Goal: Task Accomplishment & Management: Manage account settings

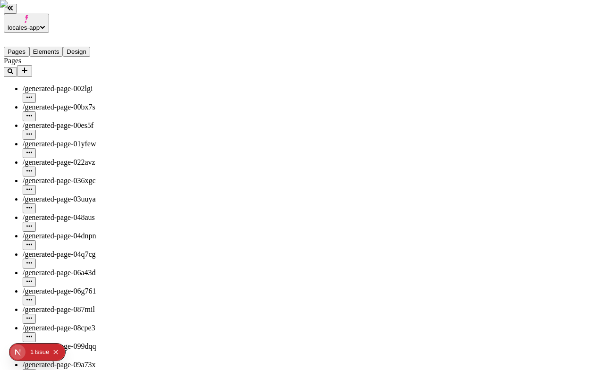
click at [32, 205] on icon "button" at bounding box center [29, 208] width 6 height 6
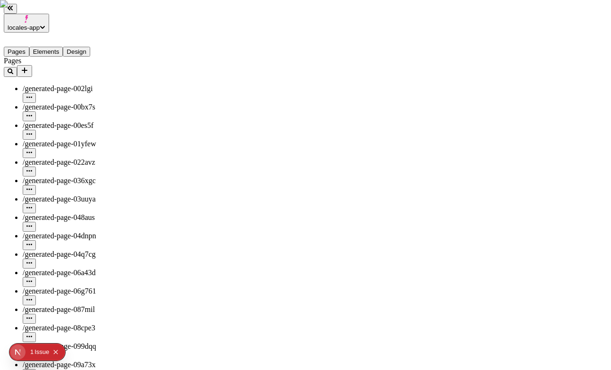
type input "/generated-page-03uuya"
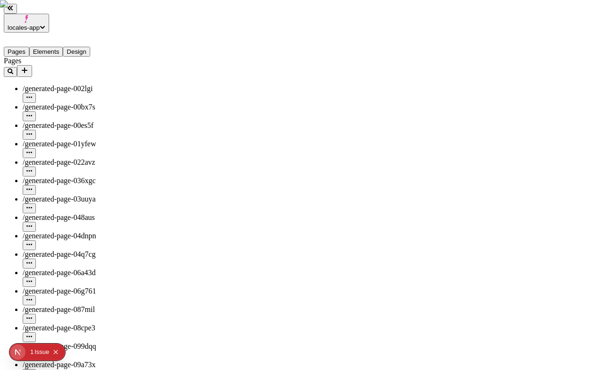
type input "/generated-page-03uuya"
click at [36, 204] on button "button" at bounding box center [29, 209] width 13 height 10
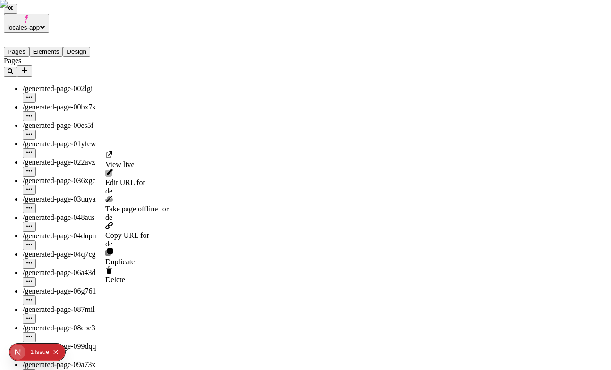
click at [157, 187] on div "de" at bounding box center [136, 191] width 63 height 9
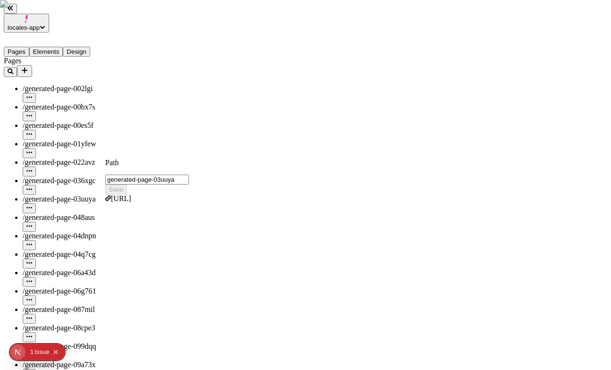
click at [189, 175] on input "generated-page-03uuya" at bounding box center [147, 180] width 84 height 10
type input "generated-page-03uuyasss"
click at [105, 185] on button "Save" at bounding box center [116, 190] width 22 height 10
click at [189, 175] on input "generated-page-03uuyasssddasdasda" at bounding box center [147, 180] width 84 height 10
click at [127, 185] on button "Save" at bounding box center [116, 190] width 22 height 10
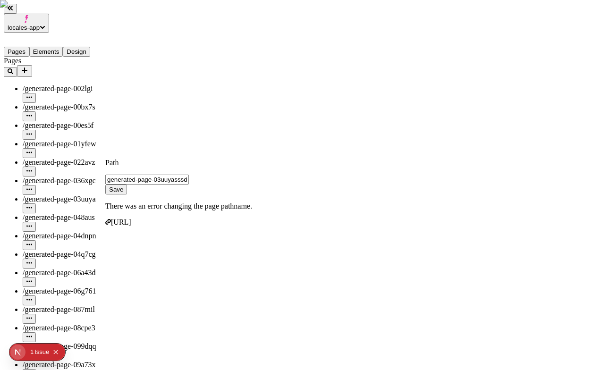
click at [123, 202] on p "There was an error changing the page pathname." at bounding box center [178, 206] width 147 height 9
drag, startPoint x: 123, startPoint y: 192, endPoint x: 208, endPoint y: 189, distance: 85.6
click at [208, 202] on p "There was an error changing the page pathname." at bounding box center [178, 206] width 147 height 9
copy p "There was an error changing the page pathname"
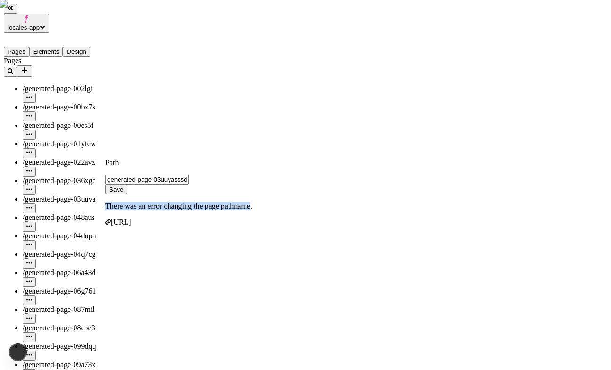
click at [176, 175] on input "generated-page-03uuyasssddasdas" at bounding box center [147, 180] width 84 height 10
click at [189, 175] on input "generated-page-03uuyasssddasdas" at bounding box center [147, 180] width 84 height 10
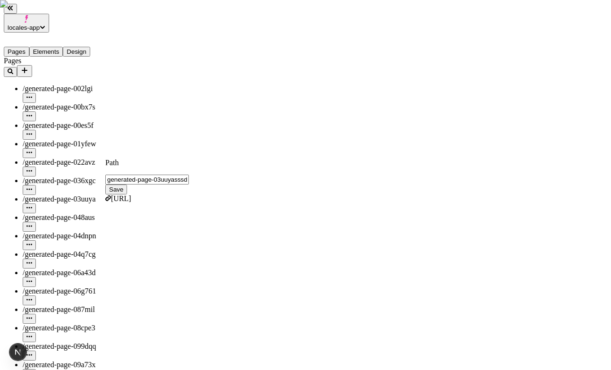
type input "generated-page-03uuyasssdda"
click at [189, 178] on input "generated-page-03uuyasssdda" at bounding box center [147, 180] width 84 height 10
click at [123, 186] on span "Save" at bounding box center [116, 189] width 14 height 7
click at [200, 180] on div "Path generated-page-03uuyasssdda Save There was an error changing the page path…" at bounding box center [178, 193] width 147 height 68
click at [189, 176] on input "generated-page-03uuyasssdda" at bounding box center [147, 180] width 84 height 10
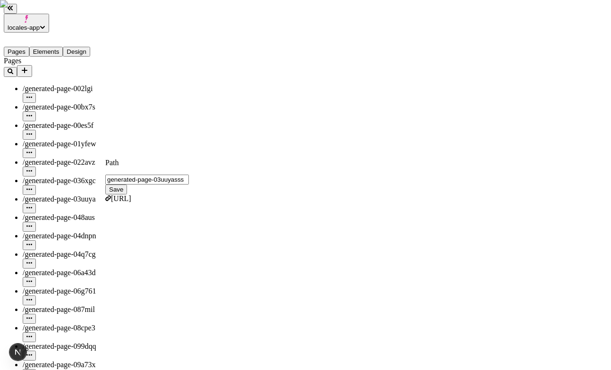
type input "generated-page-03uuyasss"
click at [127, 185] on button "Save" at bounding box center [116, 190] width 22 height 10
type input "/generated-page-03uuyasss"
click at [36, 204] on button "button" at bounding box center [29, 209] width 13 height 10
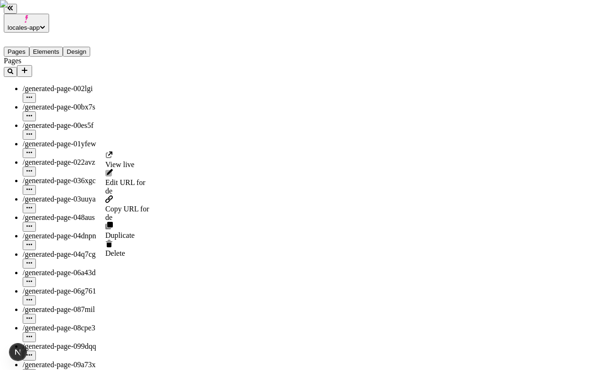
click at [142, 179] on span "Edit URL for de" at bounding box center [127, 187] width 44 height 17
click at [189, 175] on input "generated-page-03uuya" at bounding box center [147, 180] width 84 height 10
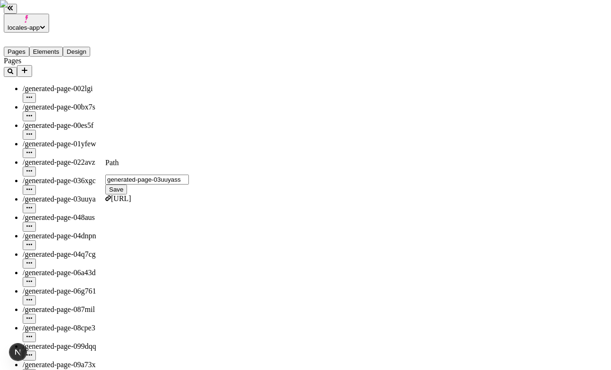
click at [123, 186] on span "Save" at bounding box center [116, 189] width 14 height 7
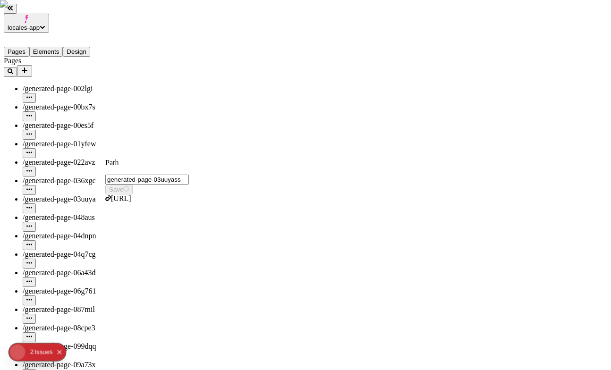
type input "generated-page-03uuyasss"
type input "/generated-page-03uuyasss"
click at [63, 195] on span "/generated-page-03uuya" at bounding box center [59, 199] width 73 height 8
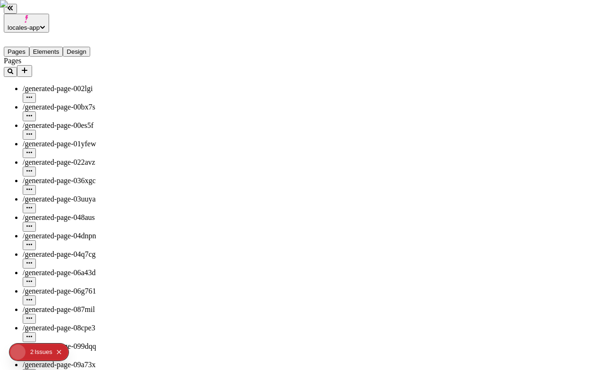
click at [32, 205] on icon "button" at bounding box center [29, 208] width 6 height 6
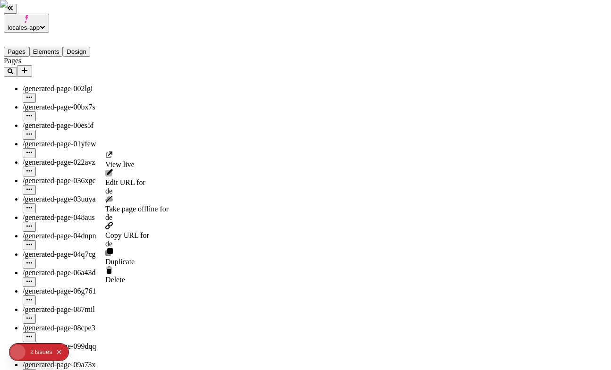
click at [144, 205] on span "Take page offline for de" at bounding box center [136, 213] width 63 height 17
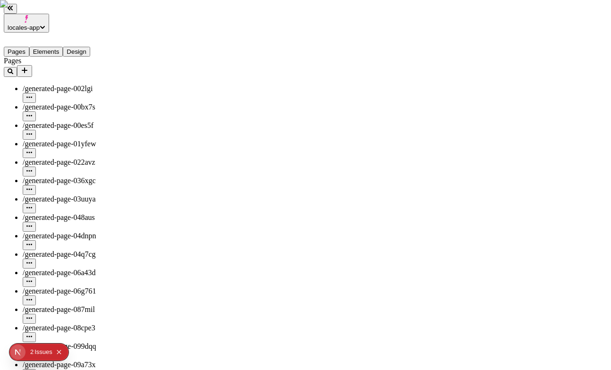
click at [32, 205] on icon "button" at bounding box center [29, 208] width 6 height 6
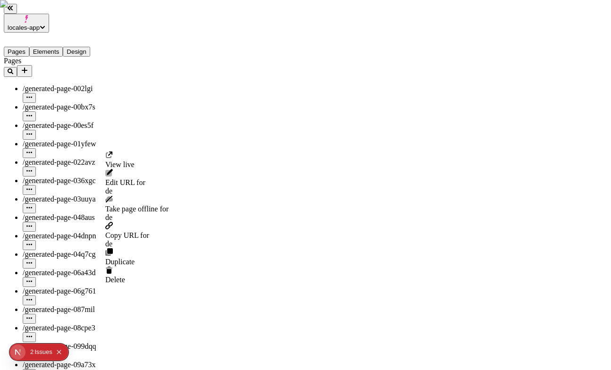
click at [144, 205] on span "Take page offline for de" at bounding box center [136, 213] width 63 height 17
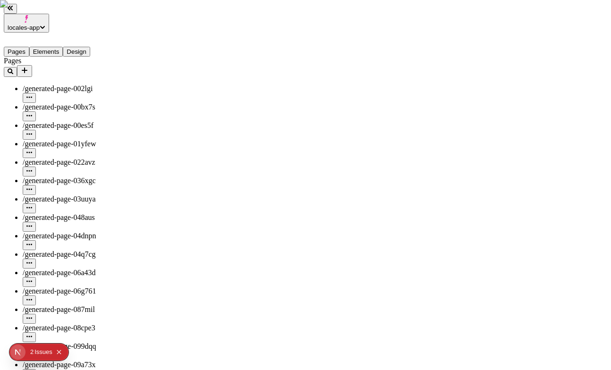
click at [38, 356] on div "Issue s" at bounding box center [43, 352] width 18 height 17
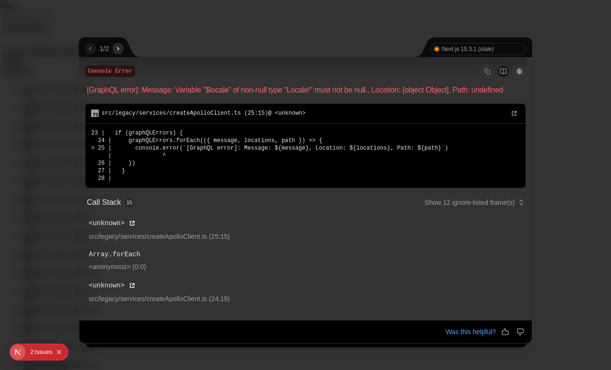
scroll to position [6, 0]
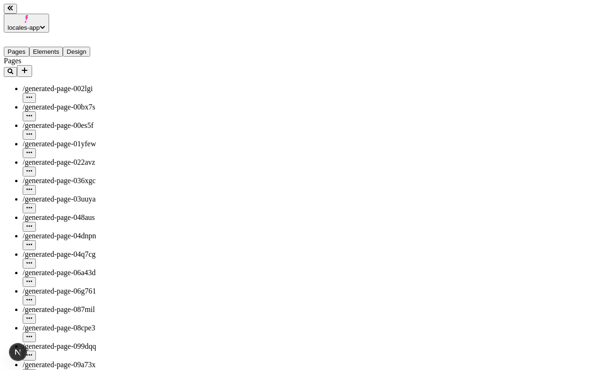
type input "/generated-page-0"
click at [43, 349] on div "Issue" at bounding box center [41, 352] width 15 height 17
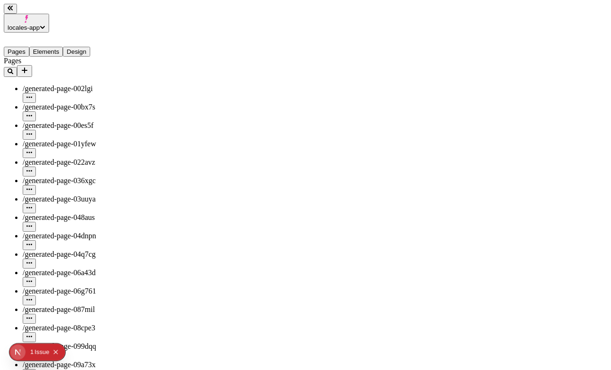
click at [32, 353] on div "1" at bounding box center [31, 352] width 3 height 17
click at [46, 345] on div "Issue" at bounding box center [41, 352] width 15 height 17
click at [46, 349] on div "Issue" at bounding box center [41, 352] width 15 height 17
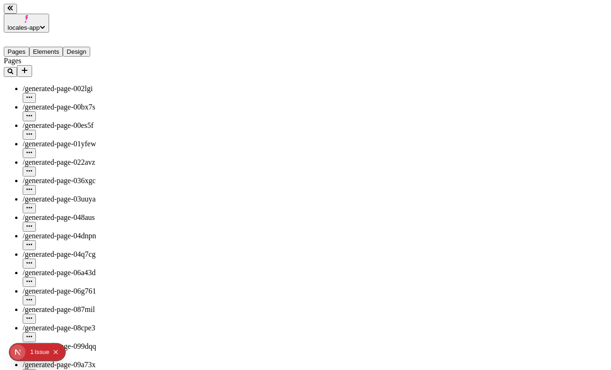
type input "/generated-page-0sssss"
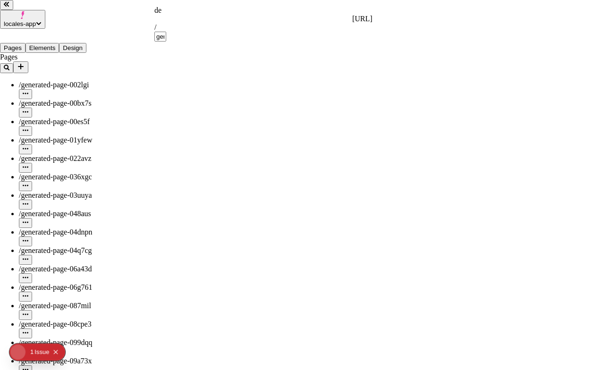
click at [311, 13] on div "de http://localhost:3111/de / generated-page-0" at bounding box center [264, 23] width 218 height 35
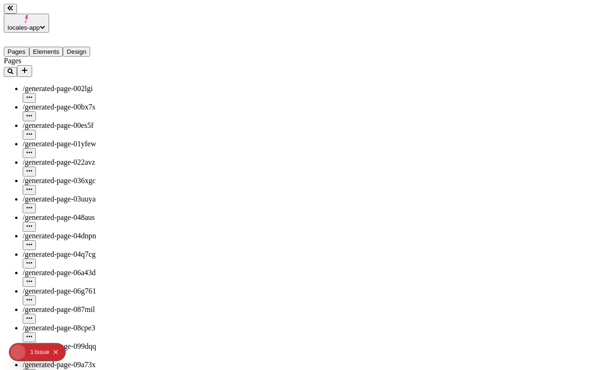
type input "/generated-page-0ssssss"
paste input "UseLocalizedPageDataPage"
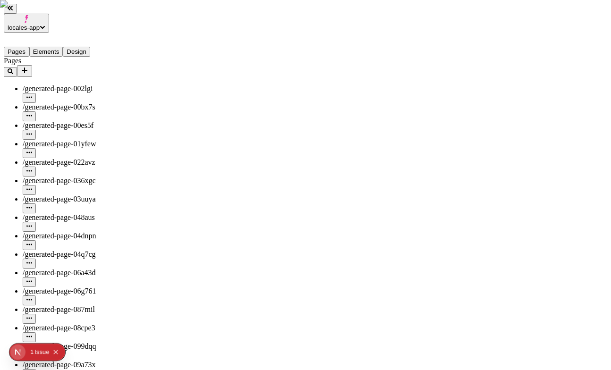
type input "UseLocalizedPageDataPage"
click at [32, 95] on icon "button" at bounding box center [29, 98] width 6 height 6
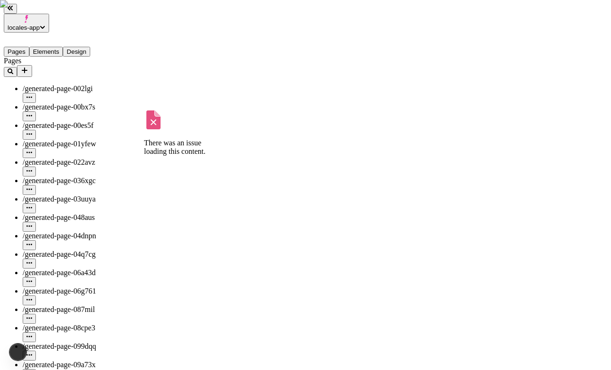
click at [32, 187] on icon "button" at bounding box center [29, 190] width 6 height 6
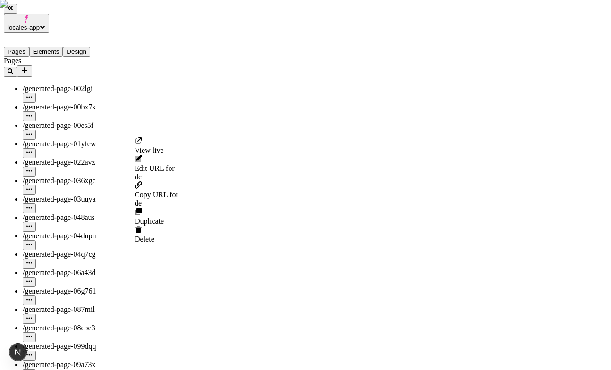
click at [179, 164] on span "for de" at bounding box center [157, 172] width 44 height 17
click at [213, 161] on input "generated-page-036xgc" at bounding box center [177, 166] width 84 height 10
type input "generated-page-036xgcasd"
click at [153, 172] on span "Save" at bounding box center [145, 175] width 14 height 7
click at [32, 205] on icon "button" at bounding box center [29, 208] width 6 height 6
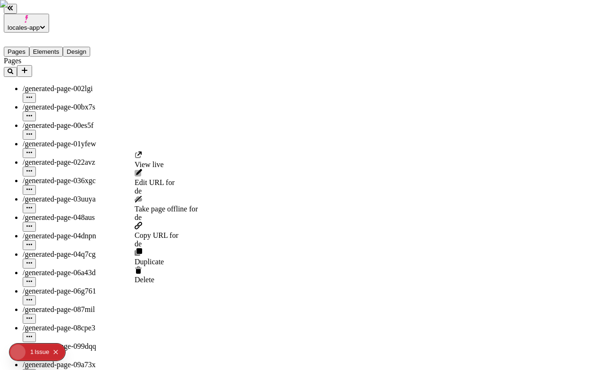
click at [178, 179] on span "for de" at bounding box center [166, 187] width 63 height 17
click at [218, 175] on input "generated-page-03uuya" at bounding box center [177, 180] width 84 height 10
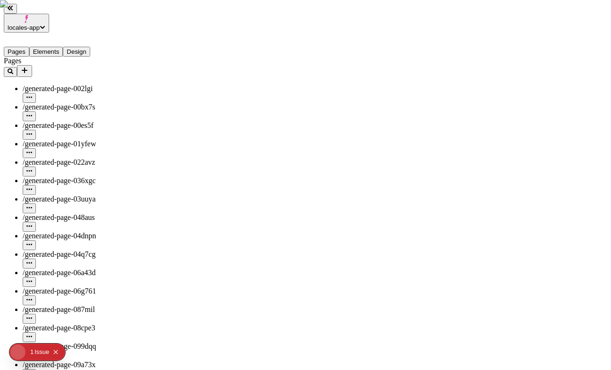
click at [106, 232] on div "/generated-page-04dnpn" at bounding box center [85, 236] width 124 height 9
click at [95, 232] on div "/generated-page-04dnpn" at bounding box center [85, 236] width 124 height 9
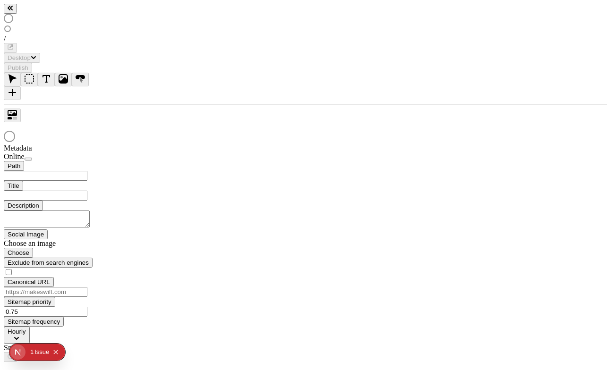
type input "/generated-page-04dnpn"
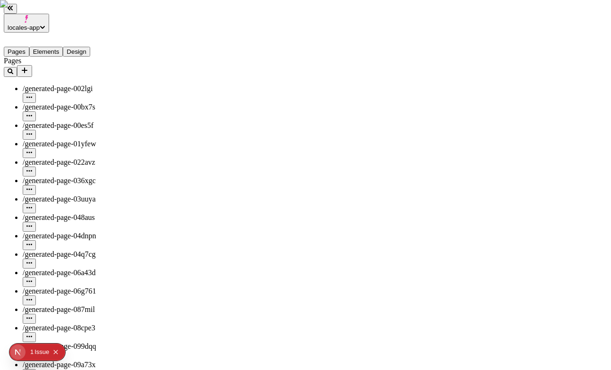
click at [32, 168] on icon "button" at bounding box center [29, 171] width 6 height 6
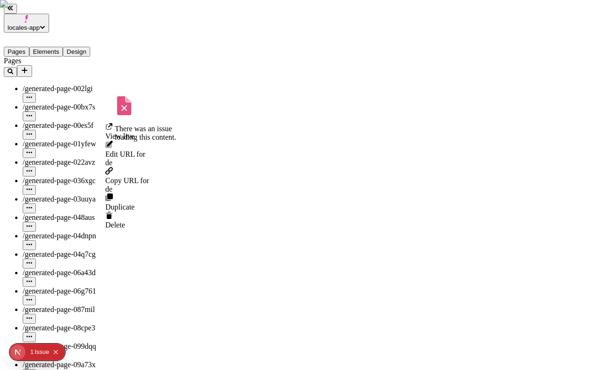
click at [75, 158] on span "/generated-page-022avz" at bounding box center [59, 162] width 73 height 8
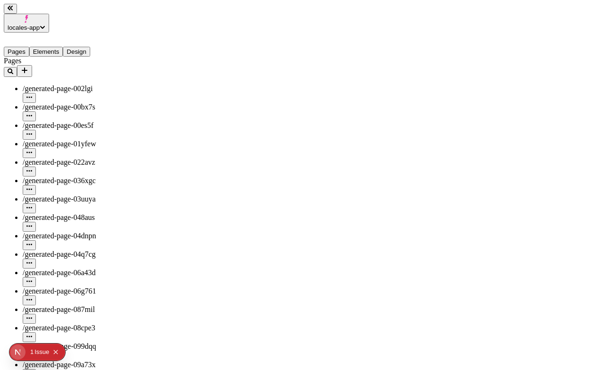
type input "/generated-page-022avz"
click at [32, 170] on icon "button" at bounding box center [29, 170] width 6 height 1
click at [139, 150] on span "Edit URL for de" at bounding box center [127, 158] width 44 height 17
type input "generated-page-022avz-de"
click at [105, 156] on button "Save" at bounding box center [116, 161] width 22 height 10
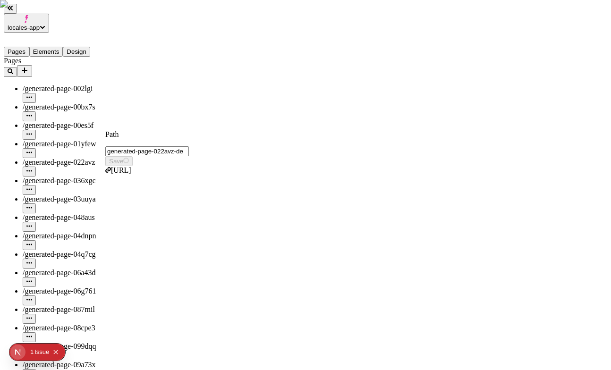
type input "/generated-page-022avz-de"
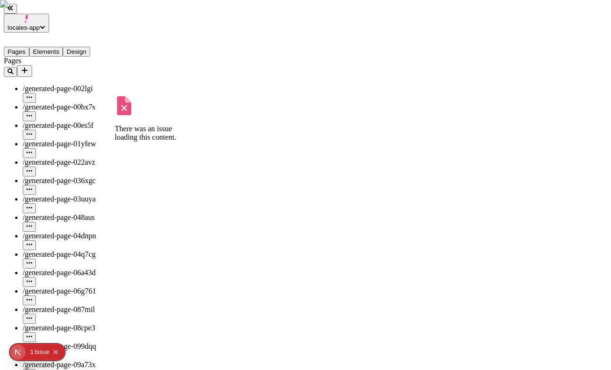
click at [32, 168] on icon "button" at bounding box center [29, 171] width 6 height 6
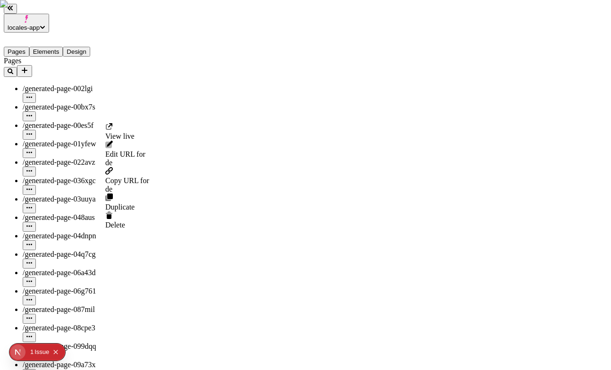
click at [78, 177] on span "/generated-page-036xgc" at bounding box center [59, 181] width 73 height 8
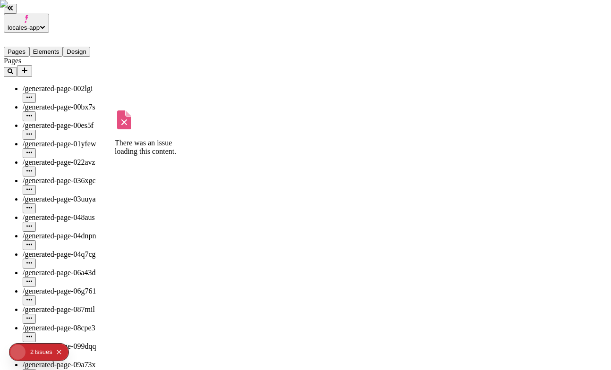
click at [75, 177] on span "/generated-page-036xgc" at bounding box center [59, 181] width 73 height 8
type input "/generated-page-036xgcasd"
click at [32, 187] on icon "button" at bounding box center [29, 190] width 6 height 6
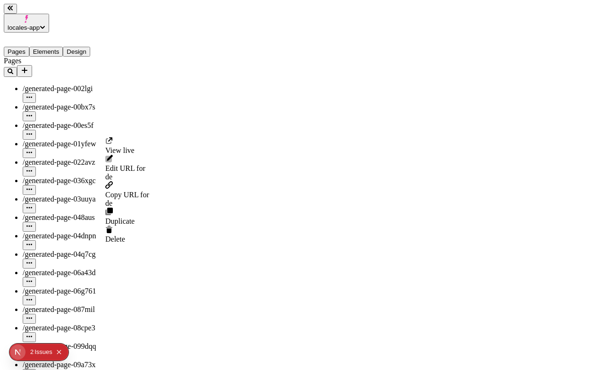
click at [144, 164] on span "Edit URL for de" at bounding box center [127, 172] width 44 height 17
click at [189, 162] on input "generated-page-036xgcasd" at bounding box center [147, 166] width 84 height 10
type input "generated-page-036xg-de"
click at [105, 171] on button "Save" at bounding box center [116, 176] width 22 height 10
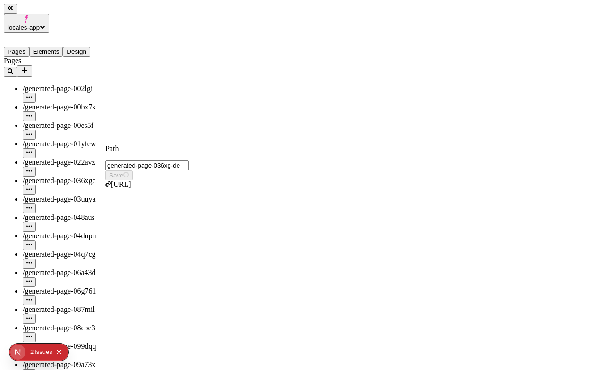
type input "/generated-page-036xg-de"
click at [60, 33] on div "Pages Elements Design" at bounding box center [60, 45] width 113 height 24
click at [59, 47] on button "Elements" at bounding box center [46, 52] width 34 height 10
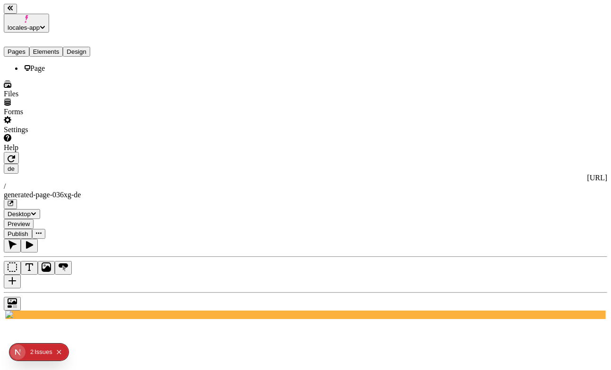
click at [29, 47] on button "Pages" at bounding box center [17, 52] width 26 height 10
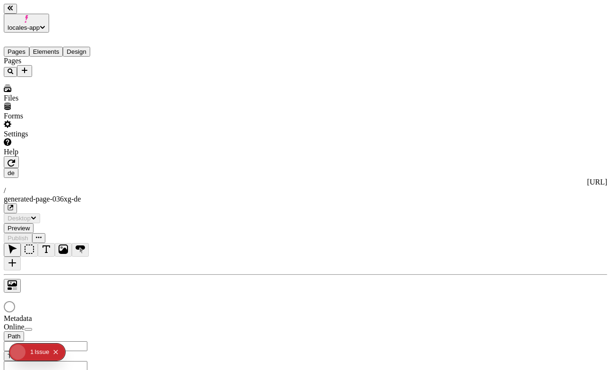
type input "/generated-page-036xg-de"
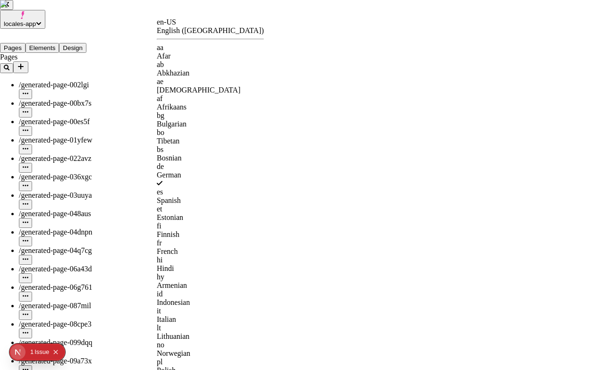
click at [170, 26] on div "en-US" at bounding box center [210, 22] width 107 height 9
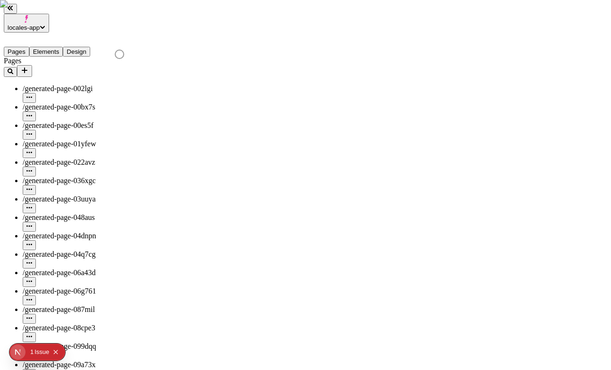
click at [32, 113] on icon "button" at bounding box center [29, 116] width 6 height 6
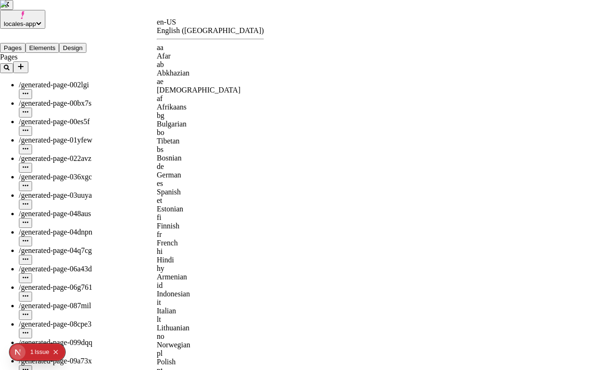
click at [206, 171] on div "German" at bounding box center [210, 175] width 107 height 9
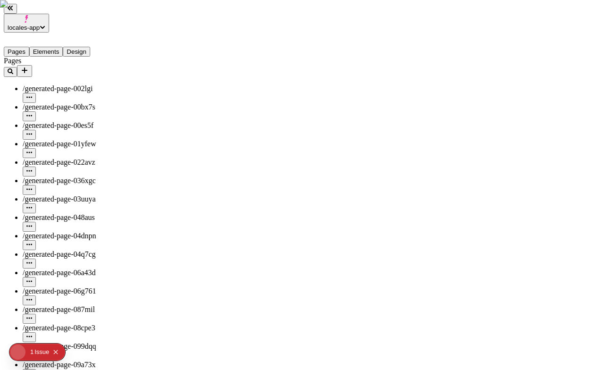
type input "/generated-page-036xg-de"
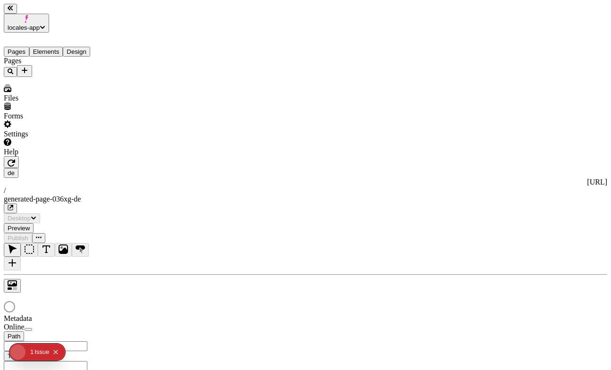
type input "/generated-page-036xg-de"
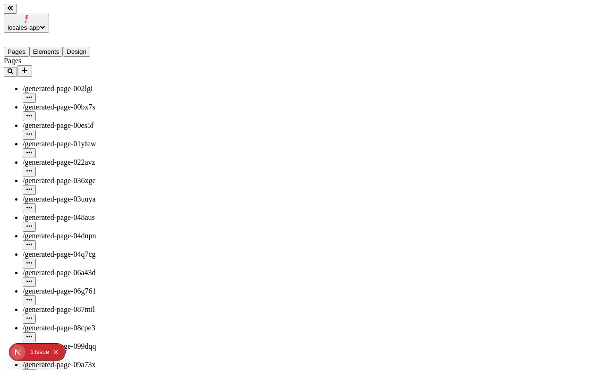
click at [36, 112] on button "button" at bounding box center [29, 117] width 13 height 10
click at [32, 113] on icon "button" at bounding box center [29, 116] width 6 height 6
click at [36, 277] on button "button" at bounding box center [29, 282] width 13 height 10
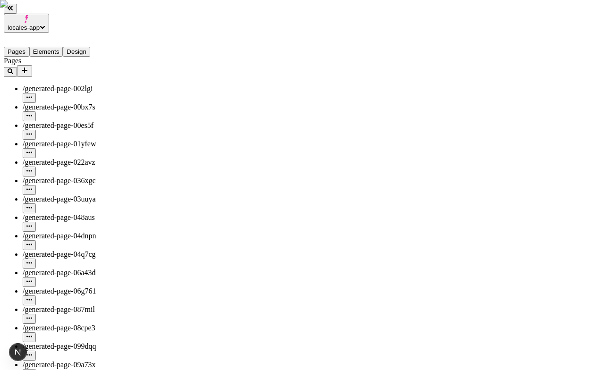
click at [32, 150] on icon "button" at bounding box center [29, 153] width 6 height 6
click at [32, 318] on icon "button" at bounding box center [29, 318] width 6 height 1
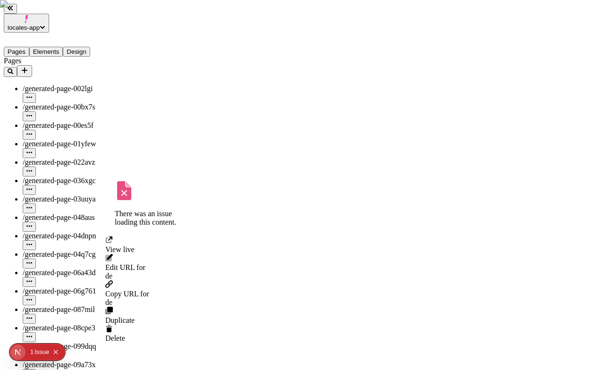
click at [32, 279] on icon "button" at bounding box center [29, 282] width 6 height 6
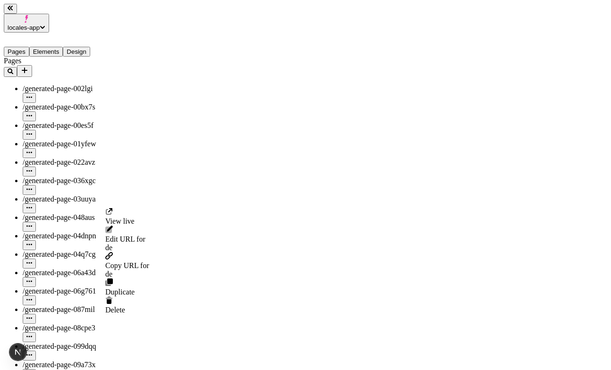
click at [32, 95] on icon "button" at bounding box center [29, 98] width 6 height 6
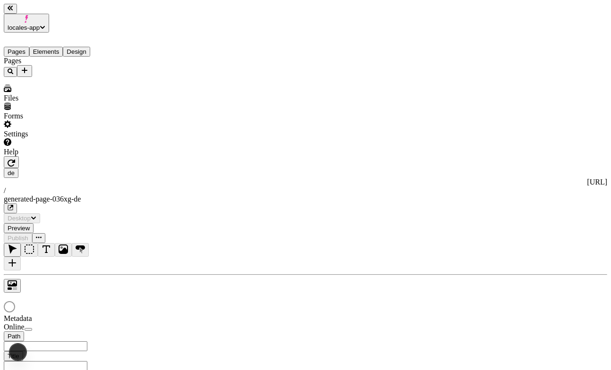
type input "/generated-page-036xg-de"
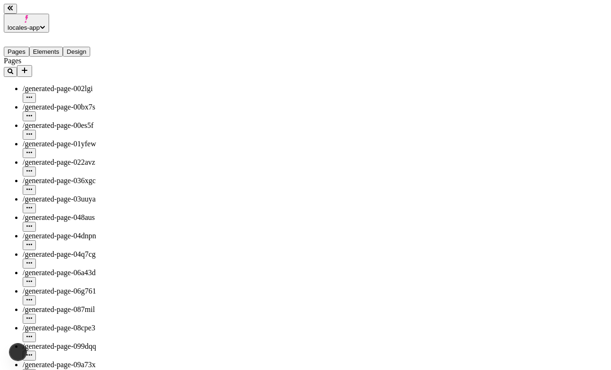
click at [36, 351] on button "button" at bounding box center [29, 356] width 13 height 10
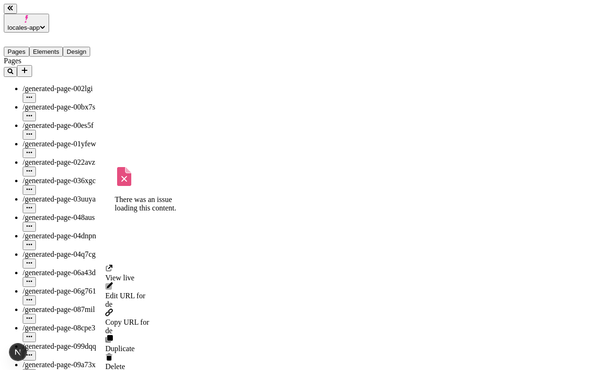
click at [36, 259] on button "button" at bounding box center [29, 264] width 13 height 10
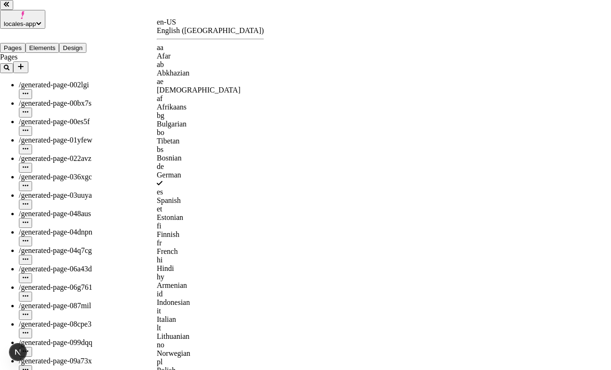
click at [194, 86] on div "[DEMOGRAPHIC_DATA]" at bounding box center [210, 90] width 107 height 9
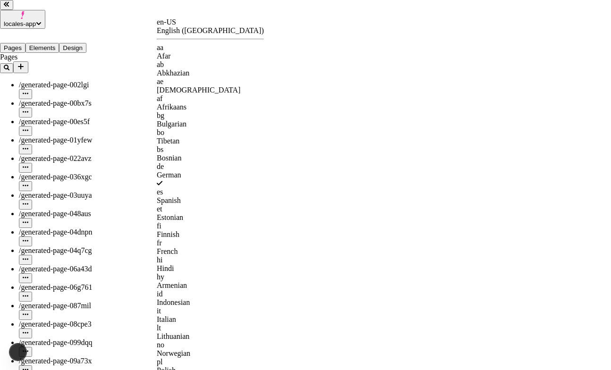
click at [173, 26] on div "en-US" at bounding box center [210, 22] width 107 height 9
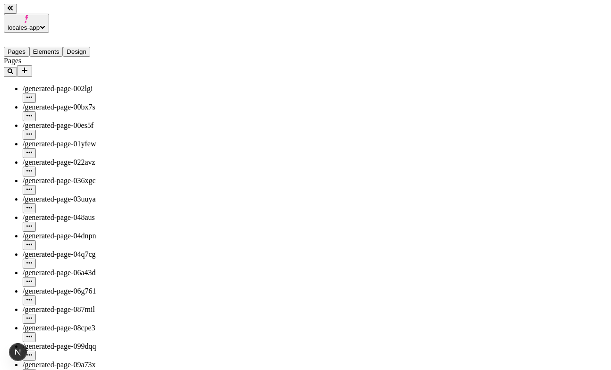
type input "/generated-page-036xgc"
click at [32, 96] on icon "button" at bounding box center [29, 96] width 6 height 1
click at [32, 262] on icon "button" at bounding box center [29, 262] width 6 height 1
click at [36, 112] on button "button" at bounding box center [29, 117] width 13 height 10
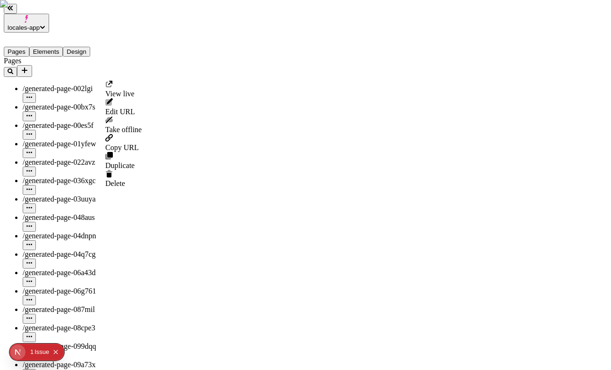
click at [138, 126] on span "Take offline" at bounding box center [123, 130] width 36 height 8
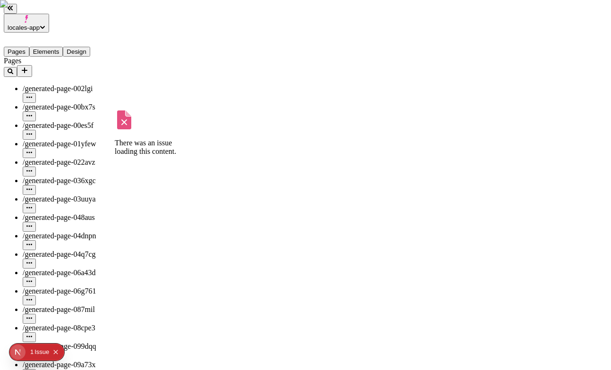
click at [32, 187] on icon "button" at bounding box center [29, 190] width 6 height 6
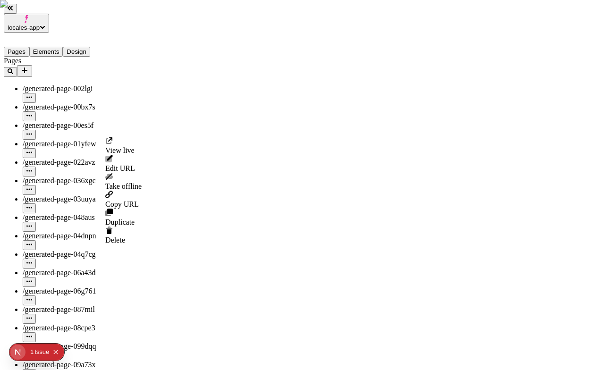
click at [32, 187] on icon "button" at bounding box center [29, 190] width 6 height 6
click at [142, 182] on span "Take offline" at bounding box center [123, 186] width 36 height 8
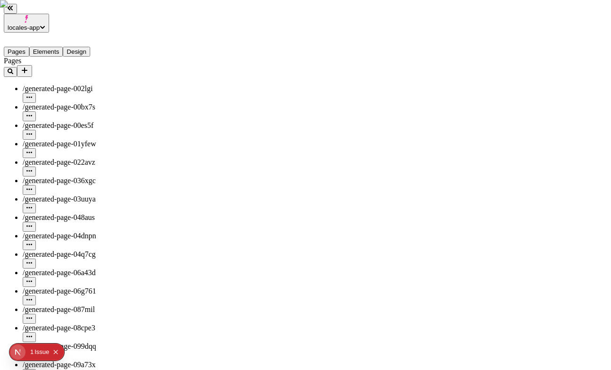
click at [32, 187] on icon "button" at bounding box center [29, 190] width 6 height 6
click at [36, 185] on button "button" at bounding box center [29, 190] width 13 height 10
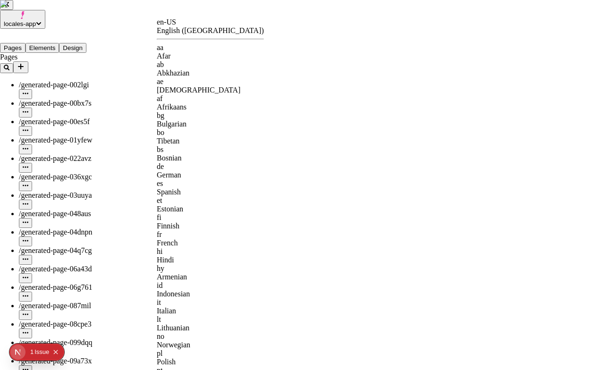
click at [175, 50] on div "aa" at bounding box center [210, 47] width 107 height 9
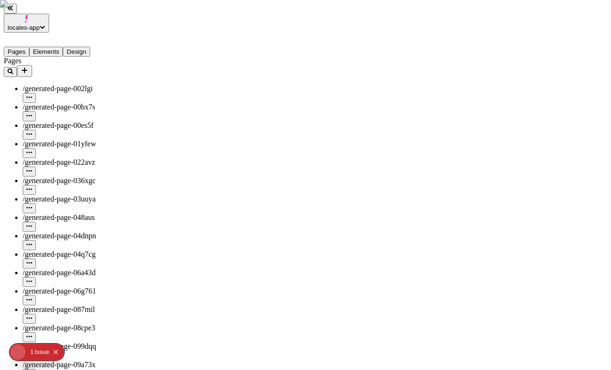
scroll to position [346, 0]
type input "/generated-page-036xgc"
click at [32, 189] on icon "button" at bounding box center [29, 189] width 6 height 1
click at [143, 164] on span "Edit URL for aa" at bounding box center [127, 172] width 44 height 17
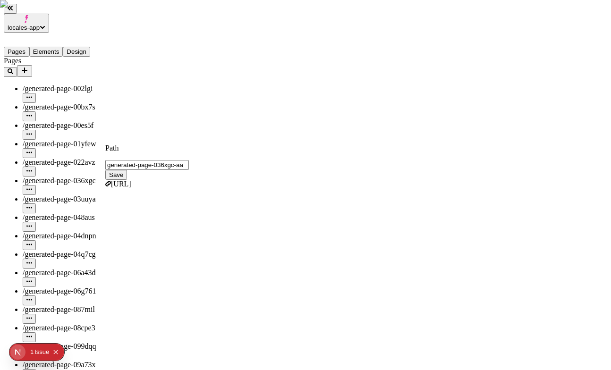
type input "generated-page-036xgc-aa"
click at [105, 170] on button "Save" at bounding box center [116, 175] width 22 height 10
click at [123, 172] on span "Save" at bounding box center [116, 175] width 14 height 7
type input "/generated-page-036xgc-aa"
click at [46, 353] on div "Issue s" at bounding box center [43, 352] width 18 height 17
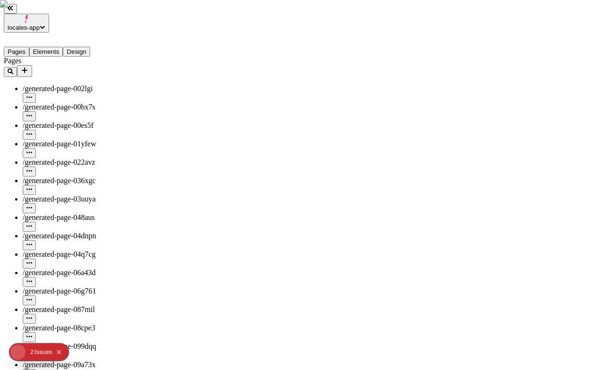
click at [42, 353] on div "Issue s" at bounding box center [43, 352] width 18 height 17
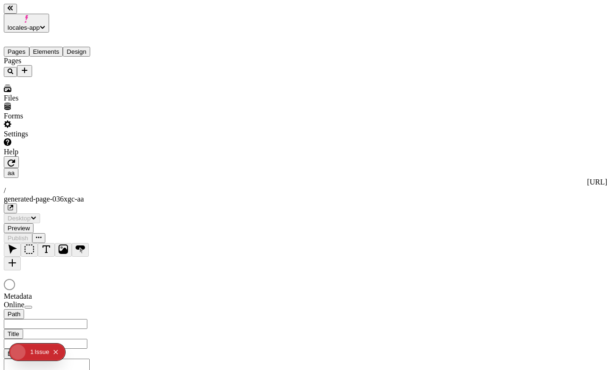
type input "/generated-page-036xgc-aa"
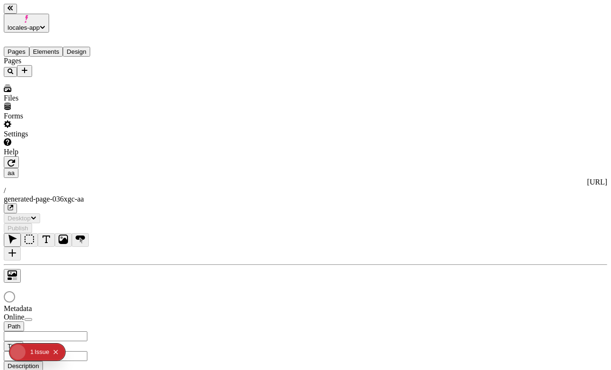
type input "/generated-page-036xgc-aa"
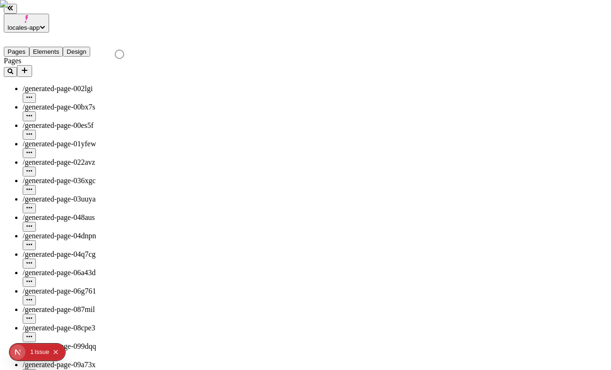
click at [32, 113] on icon "button" at bounding box center [29, 116] width 6 height 6
click at [137, 108] on span "Edit URL for aa" at bounding box center [127, 116] width 44 height 17
click at [179, 104] on input "generated-page-00bx7s" at bounding box center [147, 109] width 84 height 10
type input "generated-page-00bx7s-aa"
click at [105, 114] on button "Save" at bounding box center [116, 119] width 22 height 10
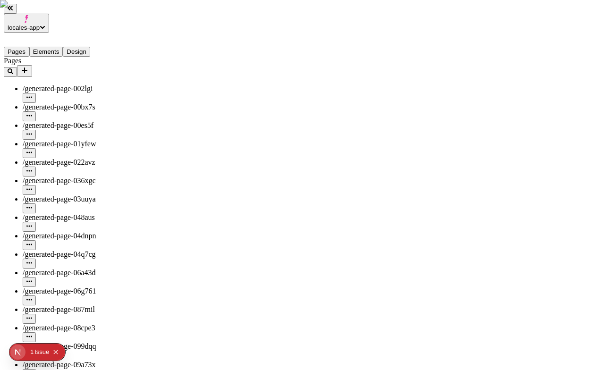
click at [32, 113] on icon "button" at bounding box center [29, 116] width 6 height 6
click at [32, 187] on icon "button" at bounding box center [29, 190] width 6 height 6
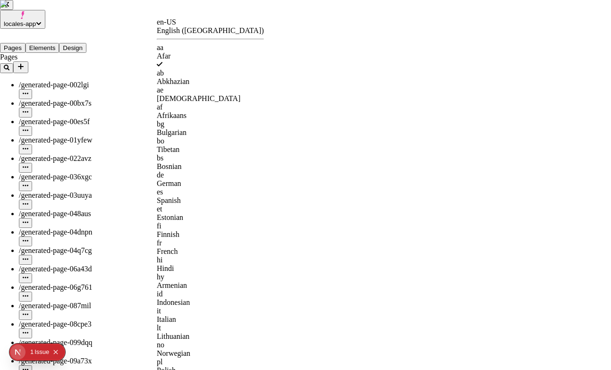
click at [193, 29] on div "English ([GEOGRAPHIC_DATA])" at bounding box center [210, 30] width 107 height 9
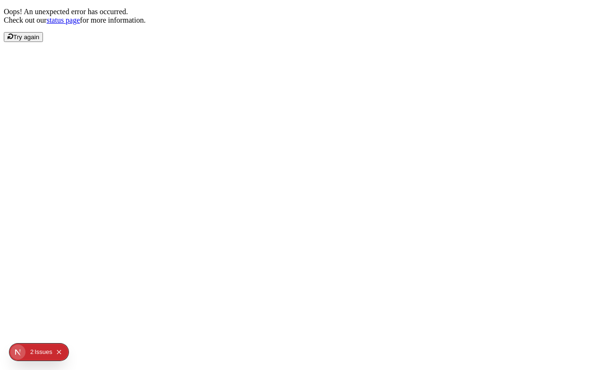
click at [43, 42] on button "Try again" at bounding box center [23, 37] width 39 height 10
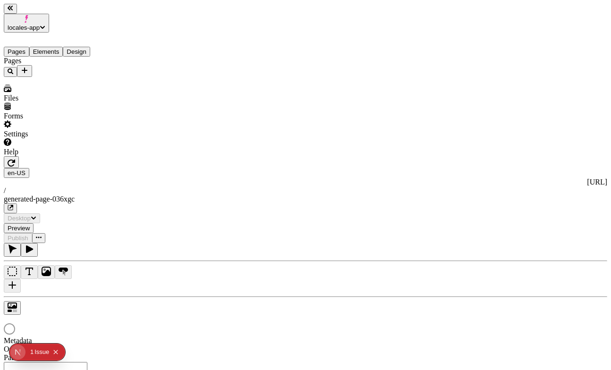
type input "/generated-page-036xgc"
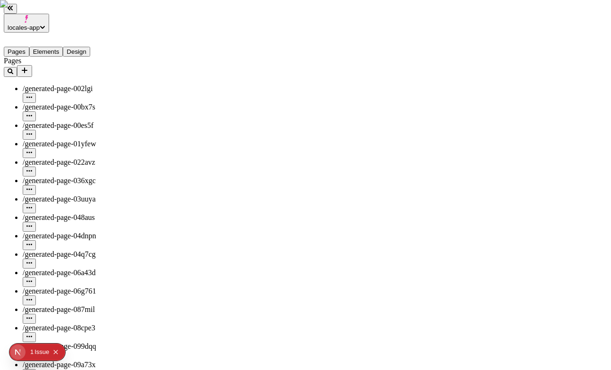
click at [32, 187] on icon "button" at bounding box center [29, 190] width 6 height 6
click at [142, 173] on div "Take offline" at bounding box center [123, 182] width 36 height 18
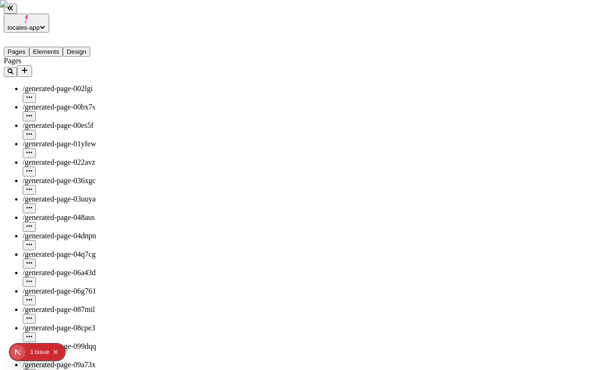
click at [32, 187] on icon "button" at bounding box center [29, 190] width 6 height 6
click at [135, 164] on span "Edit URL" at bounding box center [120, 168] width 30 height 8
click at [189, 161] on input "generated-page-036xgc" at bounding box center [147, 166] width 84 height 10
type input "generated-page-036xgc-en"
click at [105, 171] on button "Save" at bounding box center [116, 176] width 22 height 10
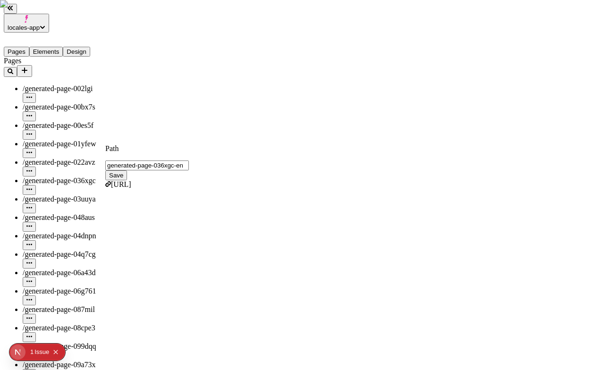
type input "/generated-page-036xgc-en"
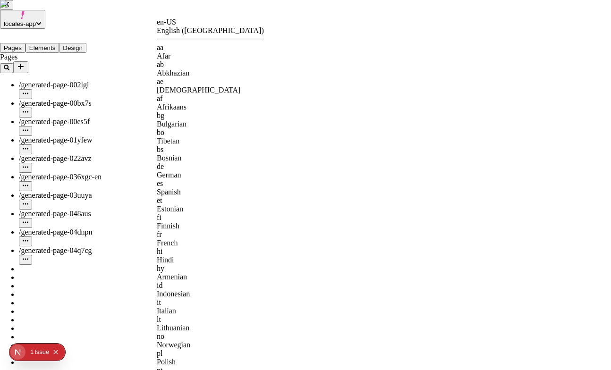
click at [196, 171] on div "German" at bounding box center [210, 175] width 107 height 9
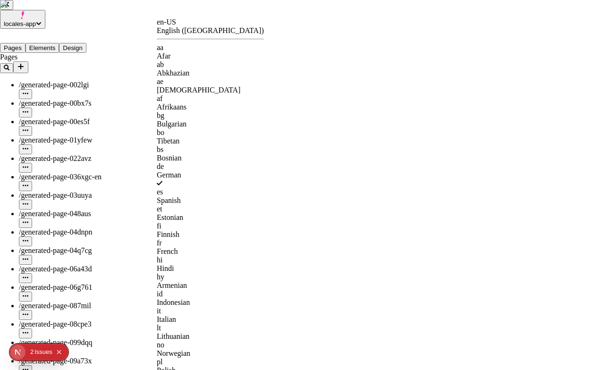
click at [173, 48] on div "aa" at bounding box center [210, 47] width 107 height 9
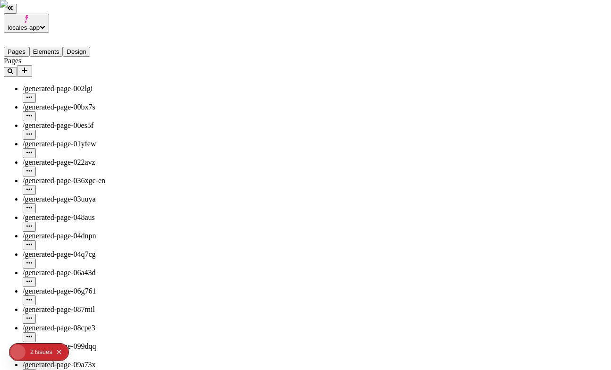
type input "/generated-page-036xgc-aa"
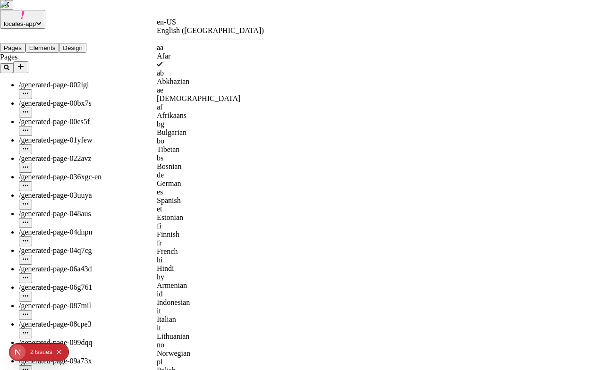
click at [167, 27] on div "en-US English (United States)" at bounding box center [210, 26] width 107 height 17
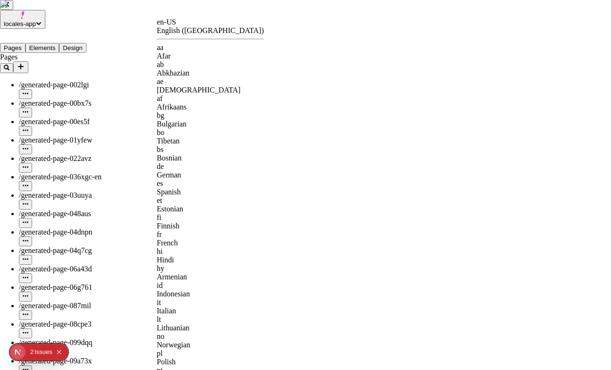
click at [178, 47] on div "aa Afar" at bounding box center [210, 51] width 107 height 17
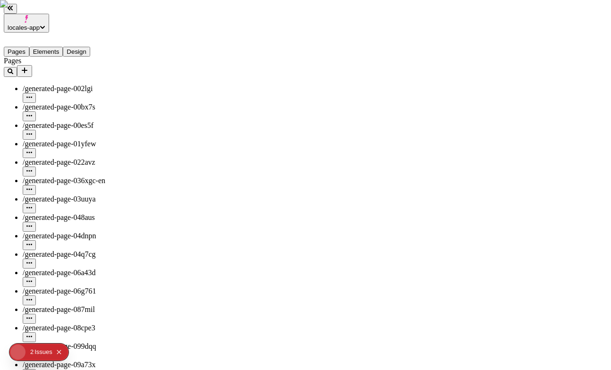
type input "/generated-page-036xgc-aa"
click at [32, 187] on icon "button" at bounding box center [29, 190] width 6 height 6
click at [140, 164] on span "Edit URL for aa" at bounding box center [127, 172] width 44 height 17
click at [32, 150] on icon "button" at bounding box center [29, 153] width 6 height 6
click at [138, 163] on span "Copy URL for aa" at bounding box center [127, 171] width 44 height 17
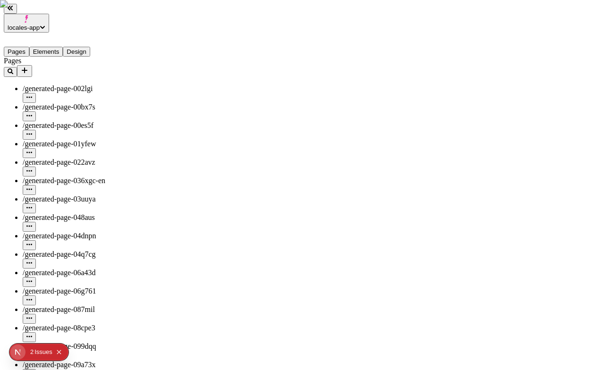
click at [79, 140] on span "/generated-page-01yfew" at bounding box center [59, 144] width 73 height 8
click at [55, 121] on span "/generated-page-00es5f" at bounding box center [58, 125] width 71 height 8
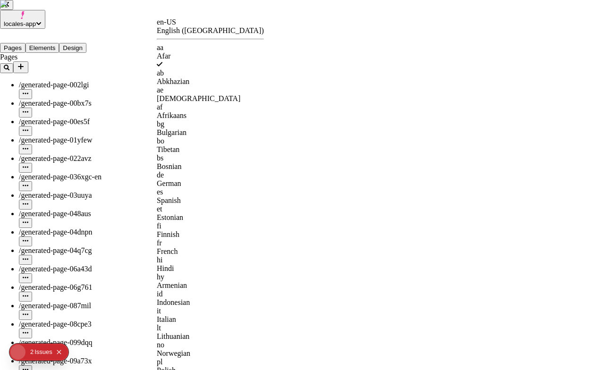
click at [172, 26] on div "en-US" at bounding box center [210, 22] width 107 height 9
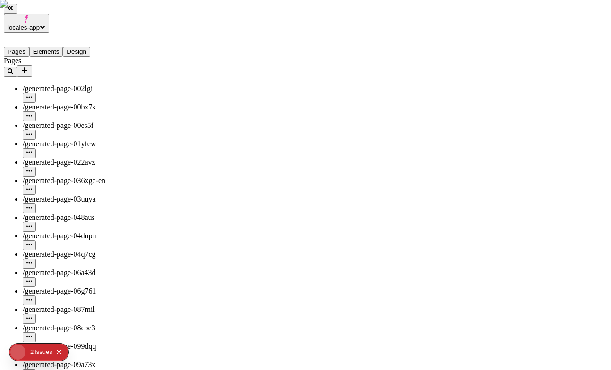
click at [43, 250] on div "/generated-page-04q7cg" at bounding box center [70, 259] width 95 height 18
type input "/generated-page-04q7cg"
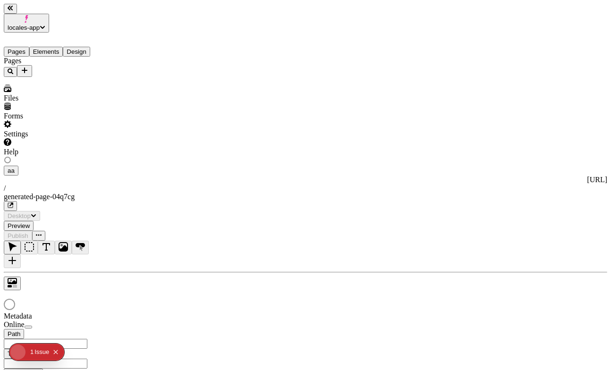
type input "/generated-page-04q7cg"
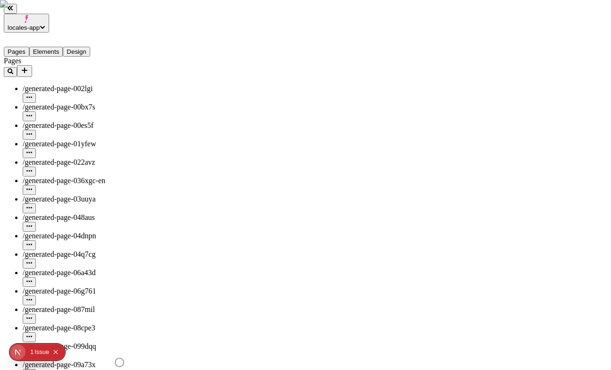
scroll to position [1246, 0]
click at [55, 47] on button "Elements" at bounding box center [46, 52] width 34 height 10
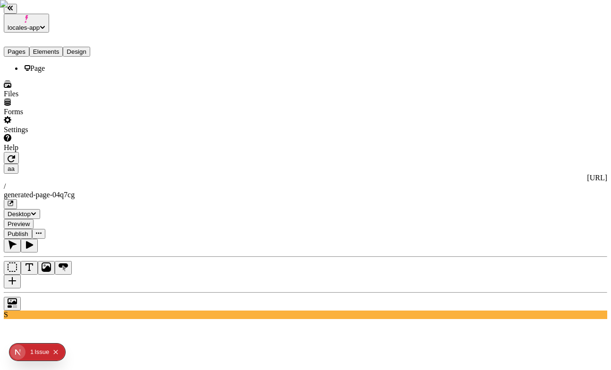
click at [29, 47] on button "Pages" at bounding box center [17, 52] width 26 height 10
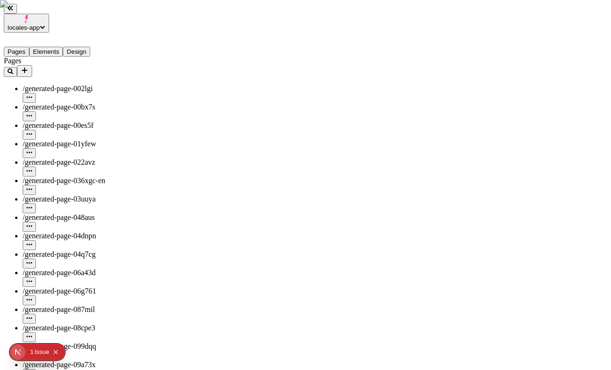
scroll to position [0, 0]
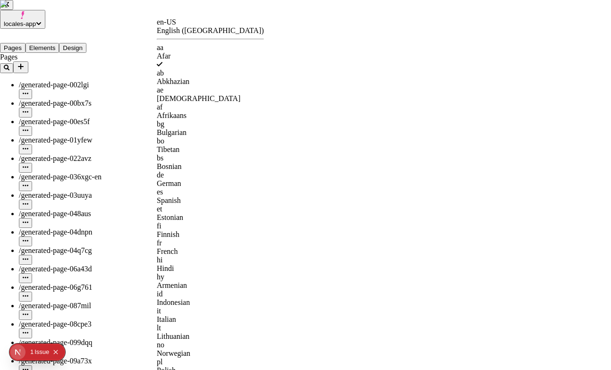
click at [184, 26] on div "en-US" at bounding box center [210, 22] width 107 height 9
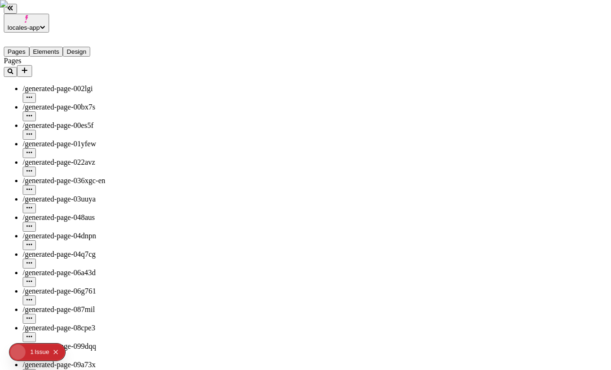
scroll to position [0, 0]
click at [69, 85] on span "/generated-page-002lgi" at bounding box center [58, 89] width 70 height 8
type input "/generated-page-002lgi"
click at [32, 96] on icon "button" at bounding box center [29, 96] width 6 height 1
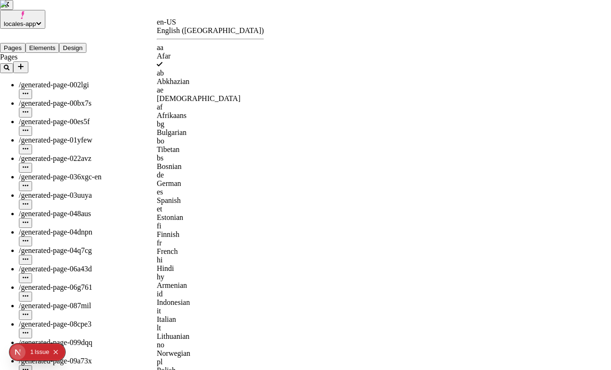
click at [186, 26] on div "en-US" at bounding box center [210, 22] width 107 height 9
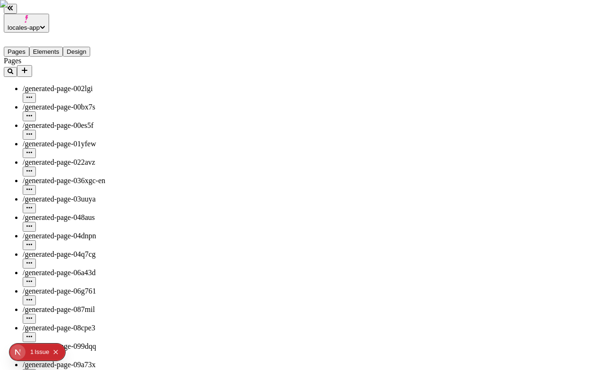
type input "/generated-page-002lgi"
click at [32, 96] on icon "button" at bounding box center [29, 96] width 6 height 1
click at [142, 96] on div "Edit URL" at bounding box center [123, 93] width 36 height 18
type input "aaagenerated-page-002lgi"
click button "Save" at bounding box center [116, 105] width 22 height 10
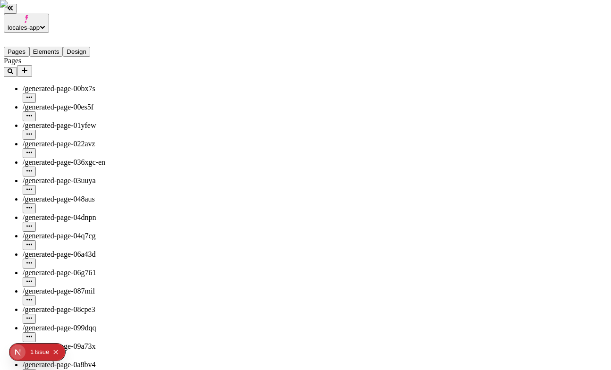
type input "/aaa/generated-page-002lgi"
click at [26, 86] on div at bounding box center [29, 86] width 6 height 0
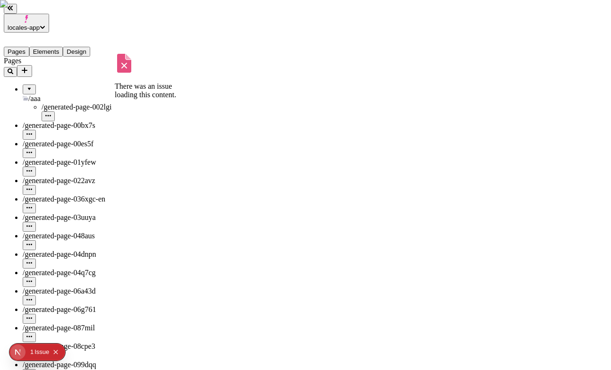
click at [26, 86] on div at bounding box center [29, 86] width 6 height 0
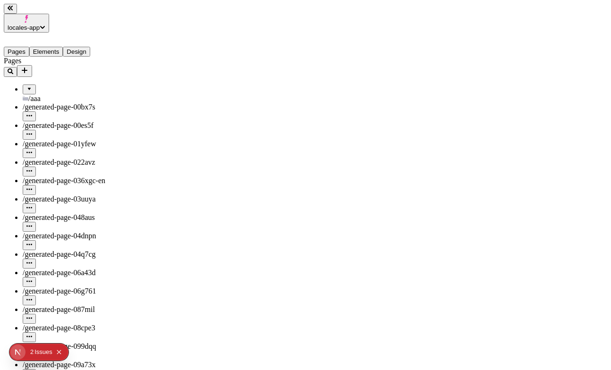
click at [26, 86] on div at bounding box center [29, 86] width 6 height 0
drag, startPoint x: 45, startPoint y: 100, endPoint x: 32, endPoint y: 71, distance: 31.3
click at [70, 121] on span "/generated-page-00bx7s" at bounding box center [78, 125] width 73 height 8
click at [51, 131] on icon "button" at bounding box center [48, 134] width 6 height 6
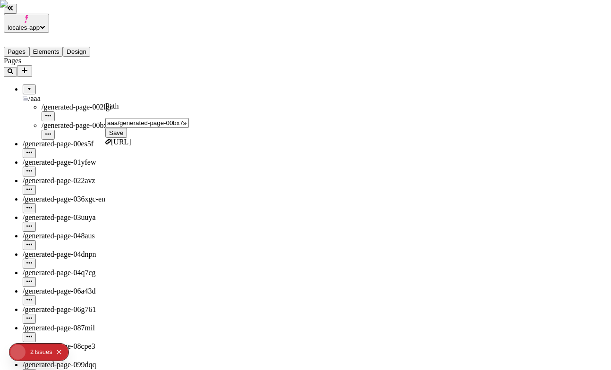
click button "Save" at bounding box center [116, 133] width 22 height 10
click at [51, 113] on icon "button" at bounding box center [48, 116] width 6 height 6
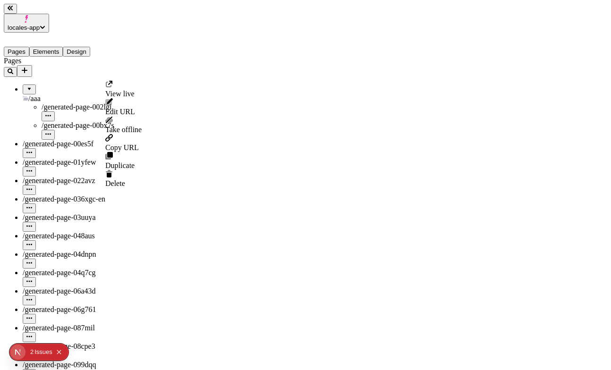
type input "/aaa/generated-page-00bx7s"
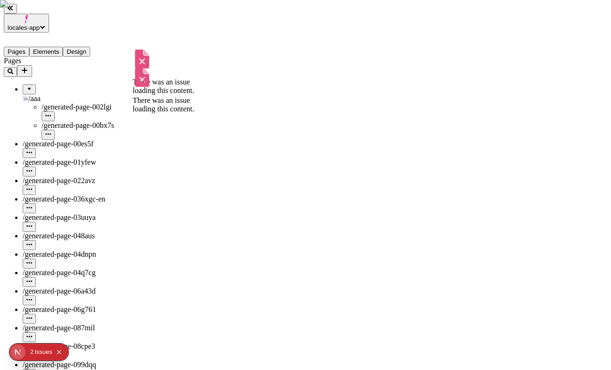
click at [89, 103] on span "/generated-page-002lgi" at bounding box center [77, 107] width 70 height 8
click at [91, 121] on span "/generated-page-00bx7s" at bounding box center [78, 125] width 73 height 8
click at [91, 103] on span "/generated-page-002lgi" at bounding box center [77, 107] width 70 height 8
click at [51, 131] on icon "button" at bounding box center [48, 134] width 6 height 6
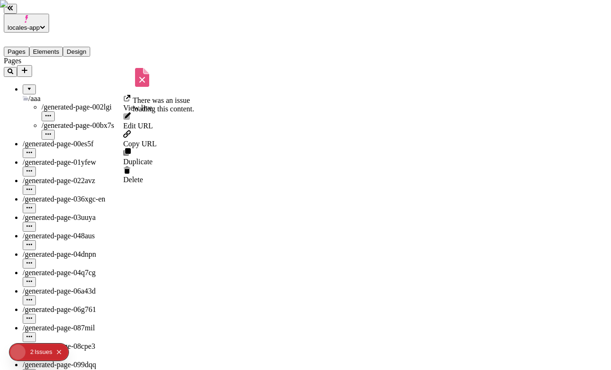
click at [153, 122] on span "Edit URL" at bounding box center [138, 126] width 30 height 8
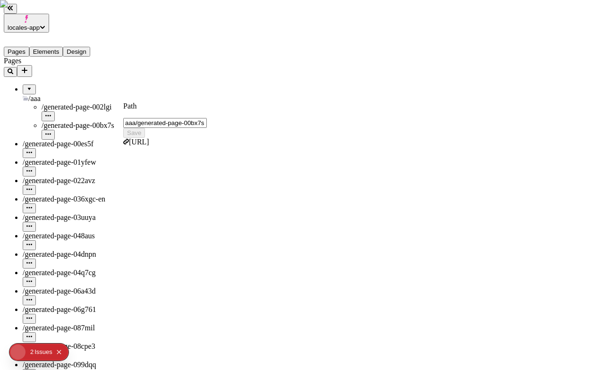
click at [200, 119] on input "aaa/generated-page-00bx7s" at bounding box center [165, 123] width 84 height 10
type input "aaa/generated-page-00bx7s-en"
click at [123, 128] on button "Save" at bounding box center [134, 133] width 22 height 10
click at [95, 121] on span "/generated-page-00bx7s-en" at bounding box center [83, 125] width 82 height 8
click at [97, 121] on span "/generated-page-00bx7s-en" at bounding box center [83, 125] width 82 height 8
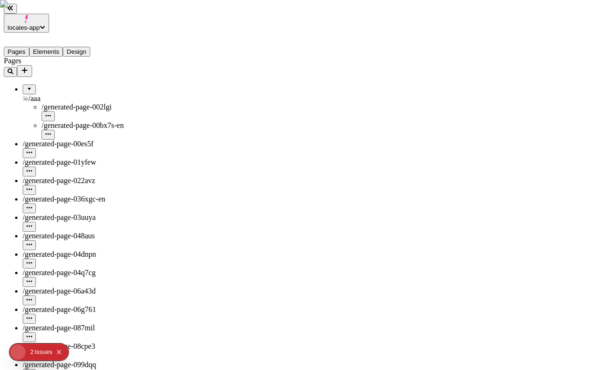
click at [101, 121] on span "/generated-page-00bx7s-en" at bounding box center [83, 125] width 82 height 8
click at [98, 121] on div "/generated-page-00bx7s-en" at bounding box center [89, 130] width 94 height 18
click at [97, 121] on span "/generated-page-00bx7s-en" at bounding box center [83, 125] width 82 height 8
click at [51, 131] on icon "button" at bounding box center [48, 134] width 6 height 6
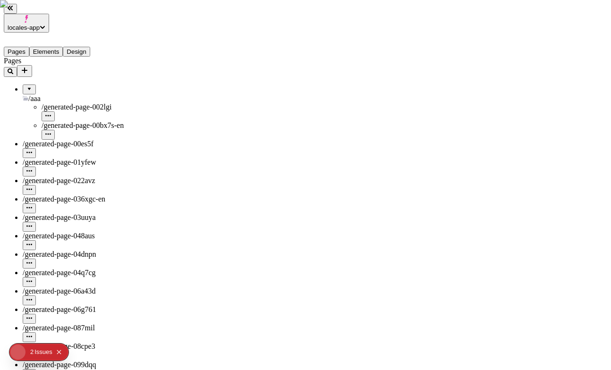
click at [112, 130] on div at bounding box center [89, 135] width 94 height 10
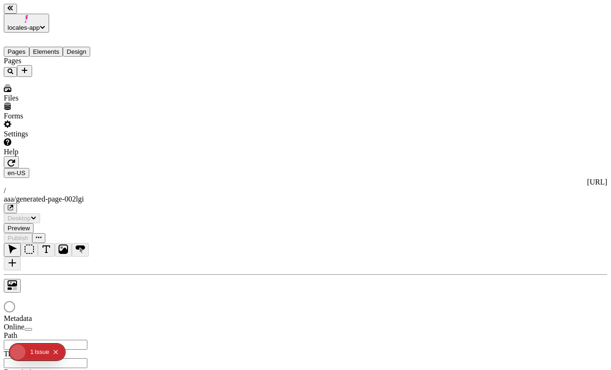
type input "/aaa/generated-page-002lgi"
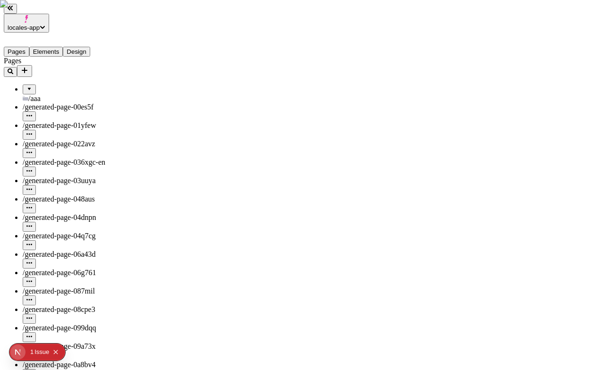
click at [26, 86] on div at bounding box center [29, 86] width 6 height 0
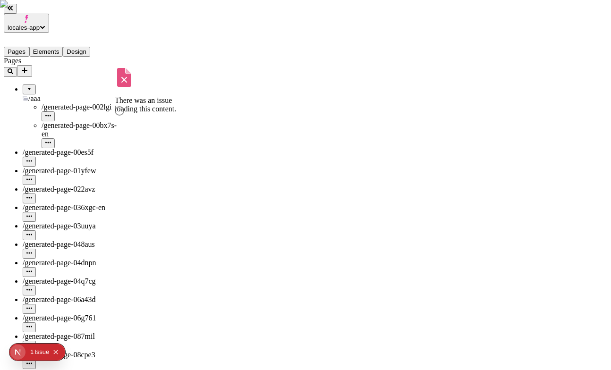
click at [73, 121] on span "/generated-page-00bx7s-en" at bounding box center [79, 129] width 75 height 17
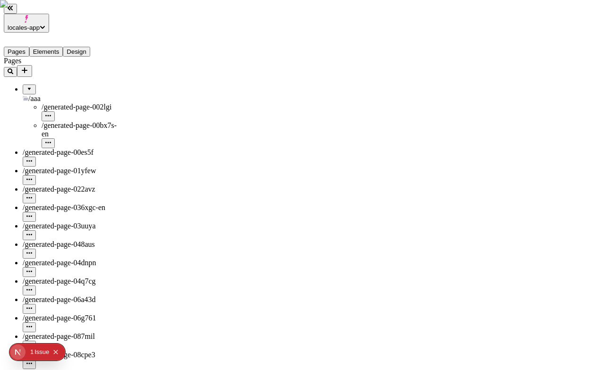
type input "/aaa/generated-page-00bx7s-en2"
click at [51, 140] on icon "button" at bounding box center [48, 143] width 6 height 6
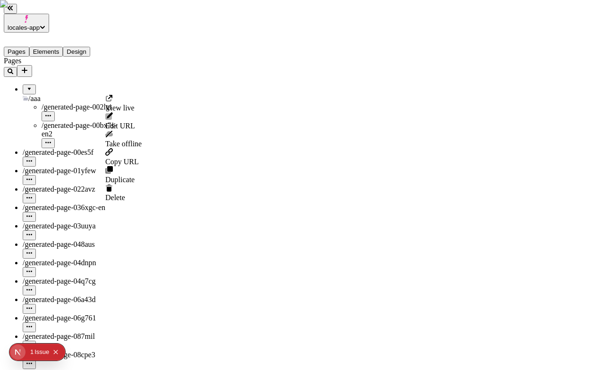
click at [51, 140] on icon "button" at bounding box center [48, 143] width 6 height 6
click at [135, 122] on span "Edit URL" at bounding box center [120, 126] width 30 height 8
click at [189, 121] on input "aaa/generated-page-00bx7s-en2" at bounding box center [147, 123] width 84 height 10
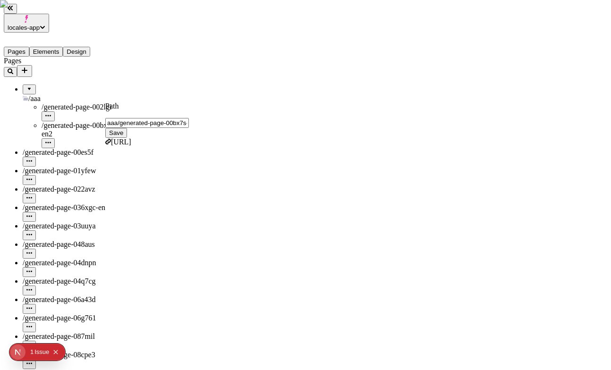
type input "aaa/generated-page-00bx7s-en"
click at [105, 128] on button "Save" at bounding box center [116, 133] width 22 height 10
type input "/aaa/generated-page-00bx7s-en"
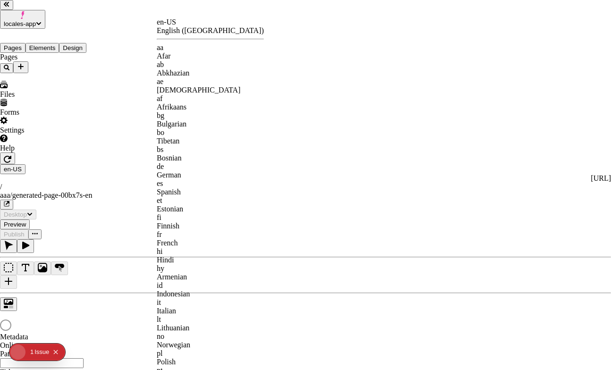
click at [180, 47] on div "aa" at bounding box center [210, 47] width 107 height 9
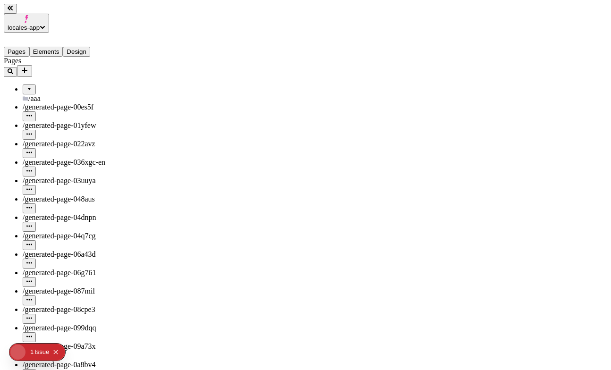
type input "/aaa/generated-page-00bx7s-en"
type input "/generated-page-00bx7s-aa"
click at [26, 86] on div at bounding box center [29, 86] width 6 height 0
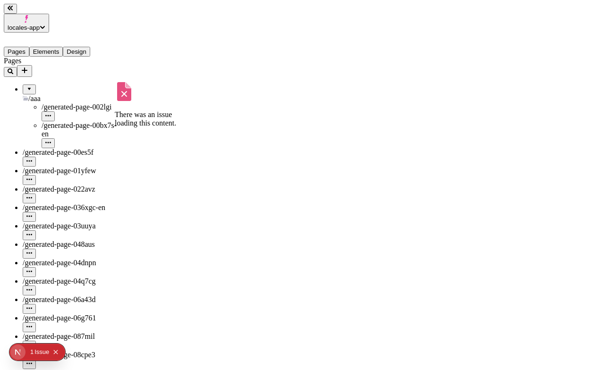
click at [51, 140] on icon "button" at bounding box center [48, 143] width 6 height 6
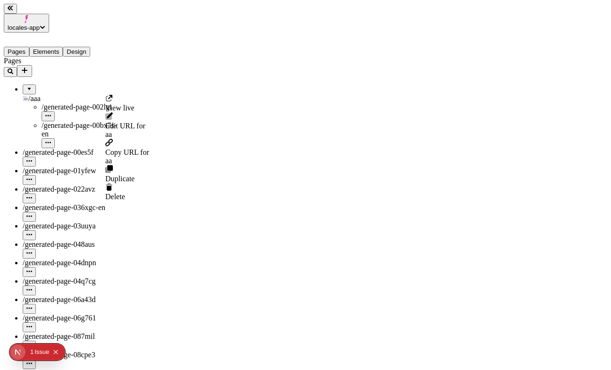
click at [126, 124] on div "Edit URL for aa" at bounding box center [127, 125] width 44 height 26
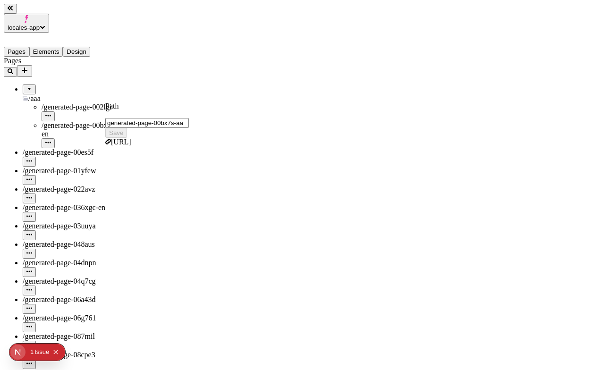
click at [189, 118] on input "generated-page-00bx7s-aa" at bounding box center [147, 123] width 84 height 10
type input "generated-page-00bx7s-aa2"
click at [105, 128] on button "Save" at bounding box center [116, 133] width 22 height 10
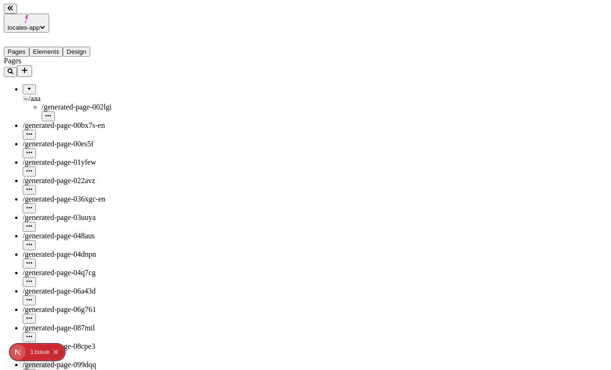
type input "/generated-page-00bx7s-aa2"
